Goal: Information Seeking & Learning: Learn about a topic

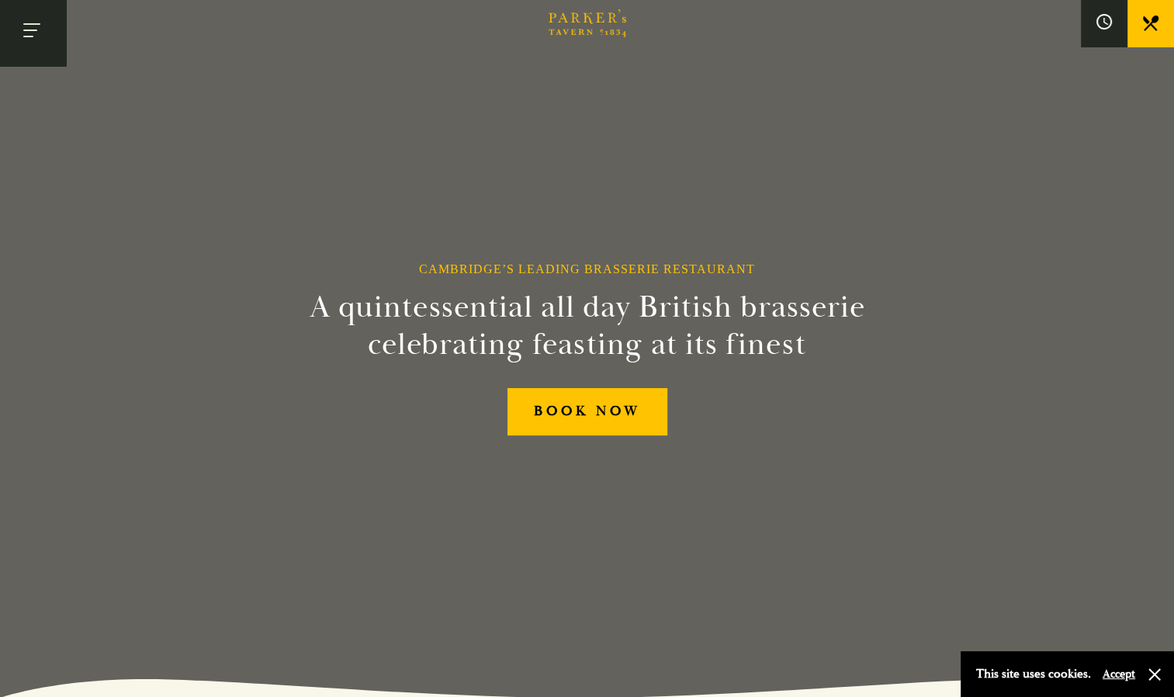
click at [49, 39] on button "Toggle navigation" at bounding box center [33, 33] width 66 height 66
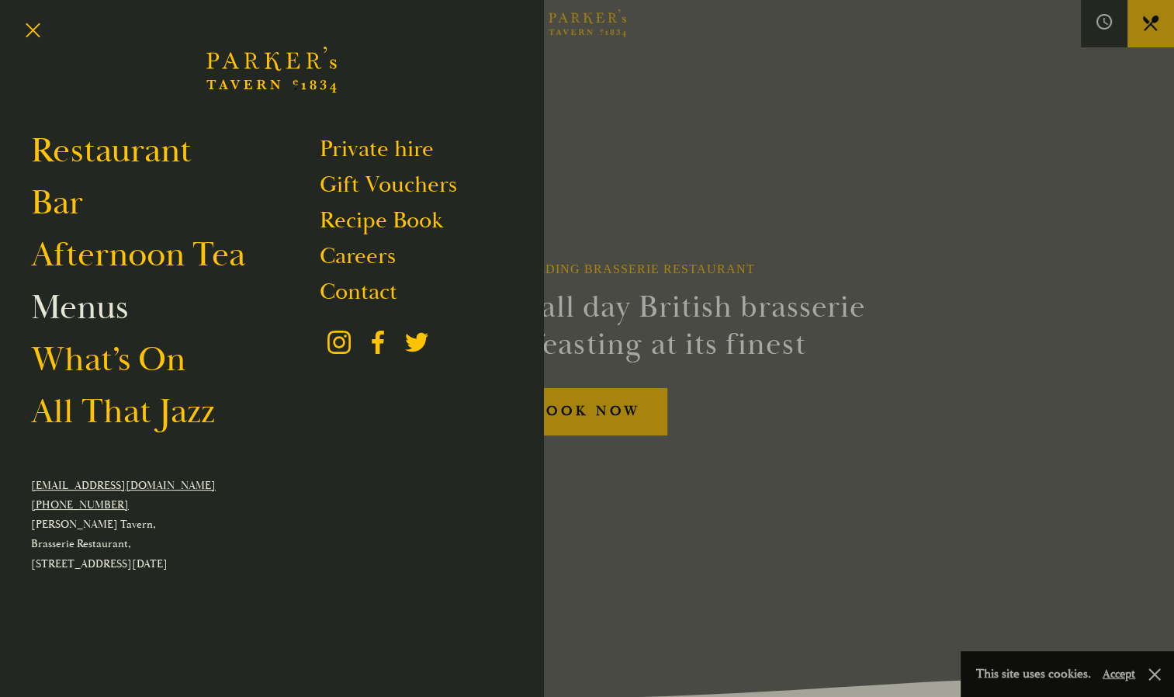
click at [92, 322] on link "Menus" at bounding box center [79, 306] width 97 height 43
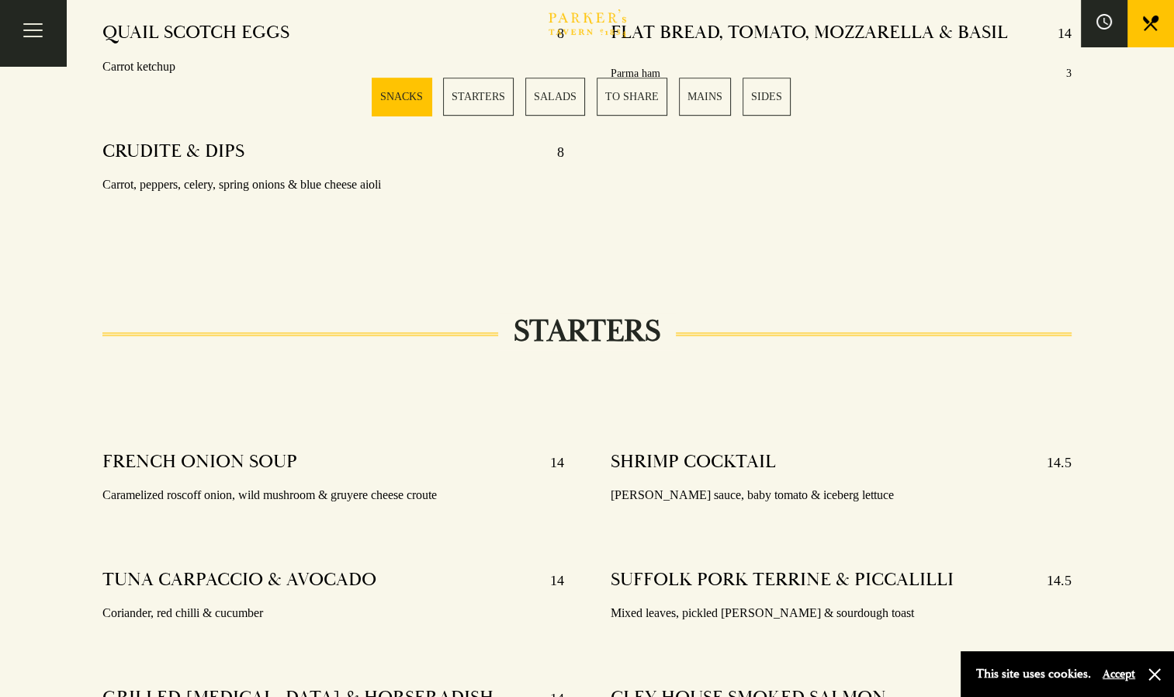
scroll to position [192, 0]
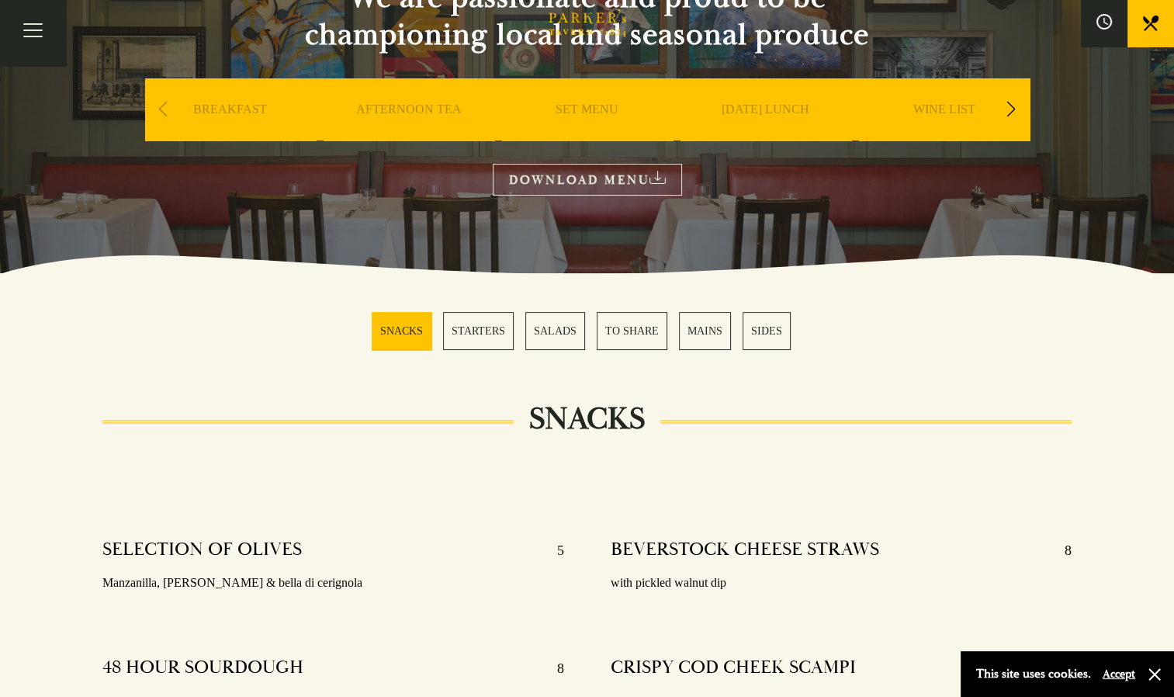
click at [764, 102] on link "SUNDAY LUNCH" at bounding box center [765, 133] width 88 height 62
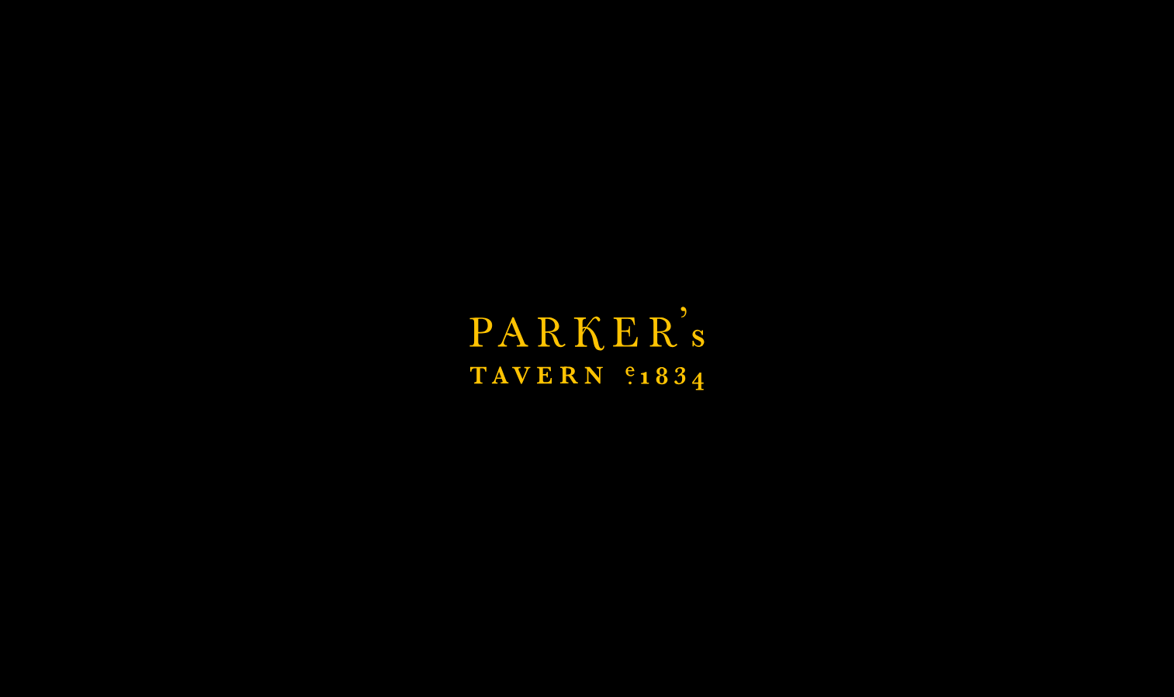
scroll to position [2811, 0]
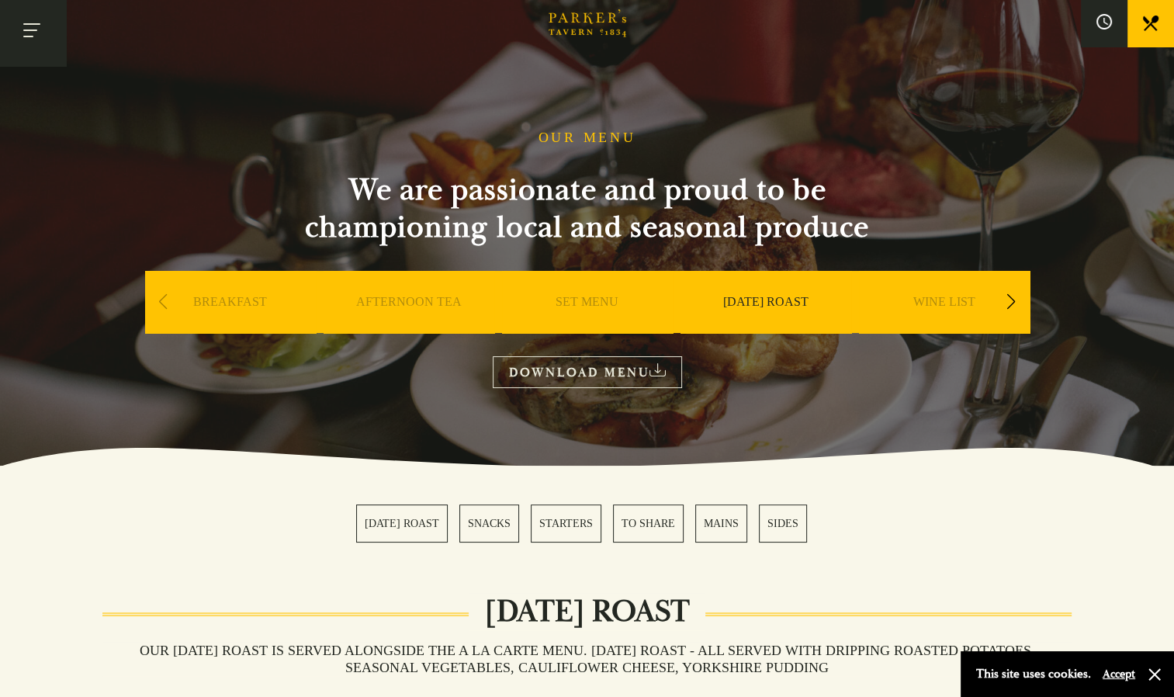
click at [26, 36] on span "Toggle navigation" at bounding box center [28, 37] width 10 height 2
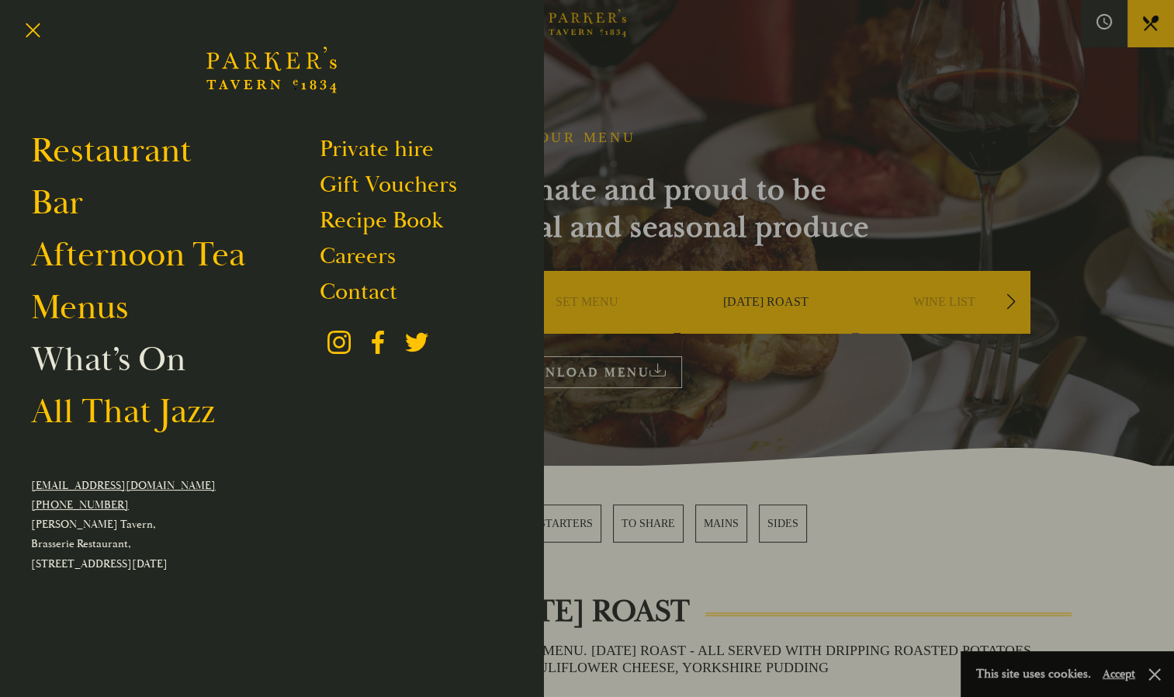
click at [119, 361] on link "What’s On" at bounding box center [108, 358] width 154 height 43
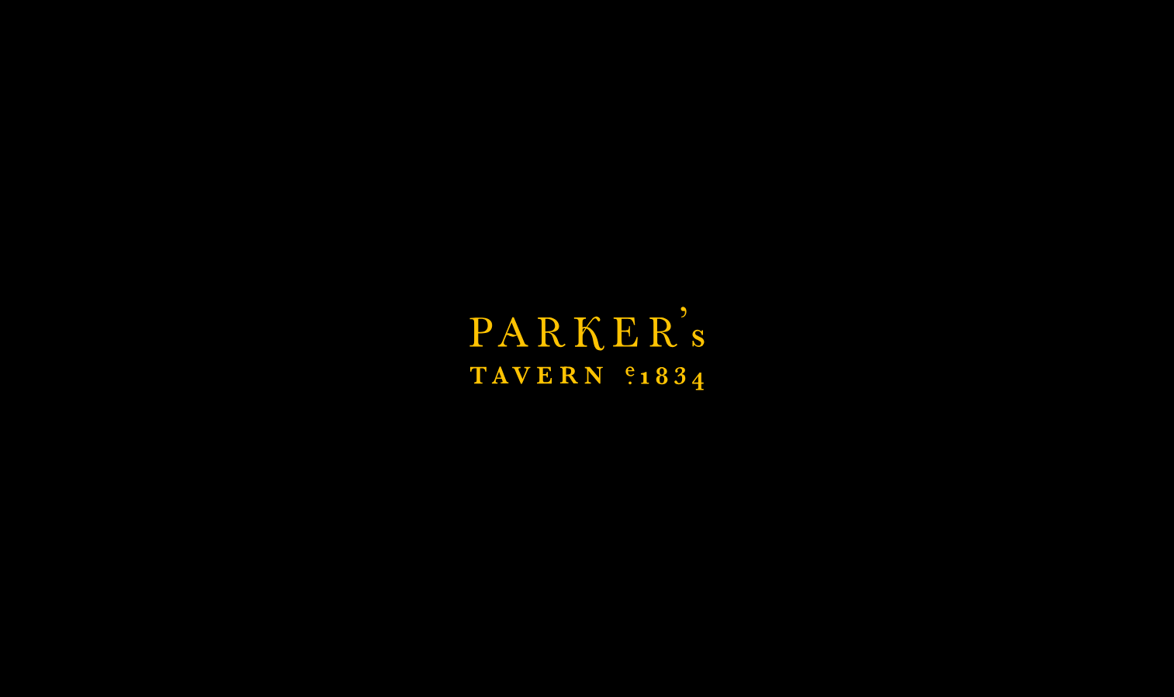
scroll to position [403, 0]
